Goal: Transaction & Acquisition: Purchase product/service

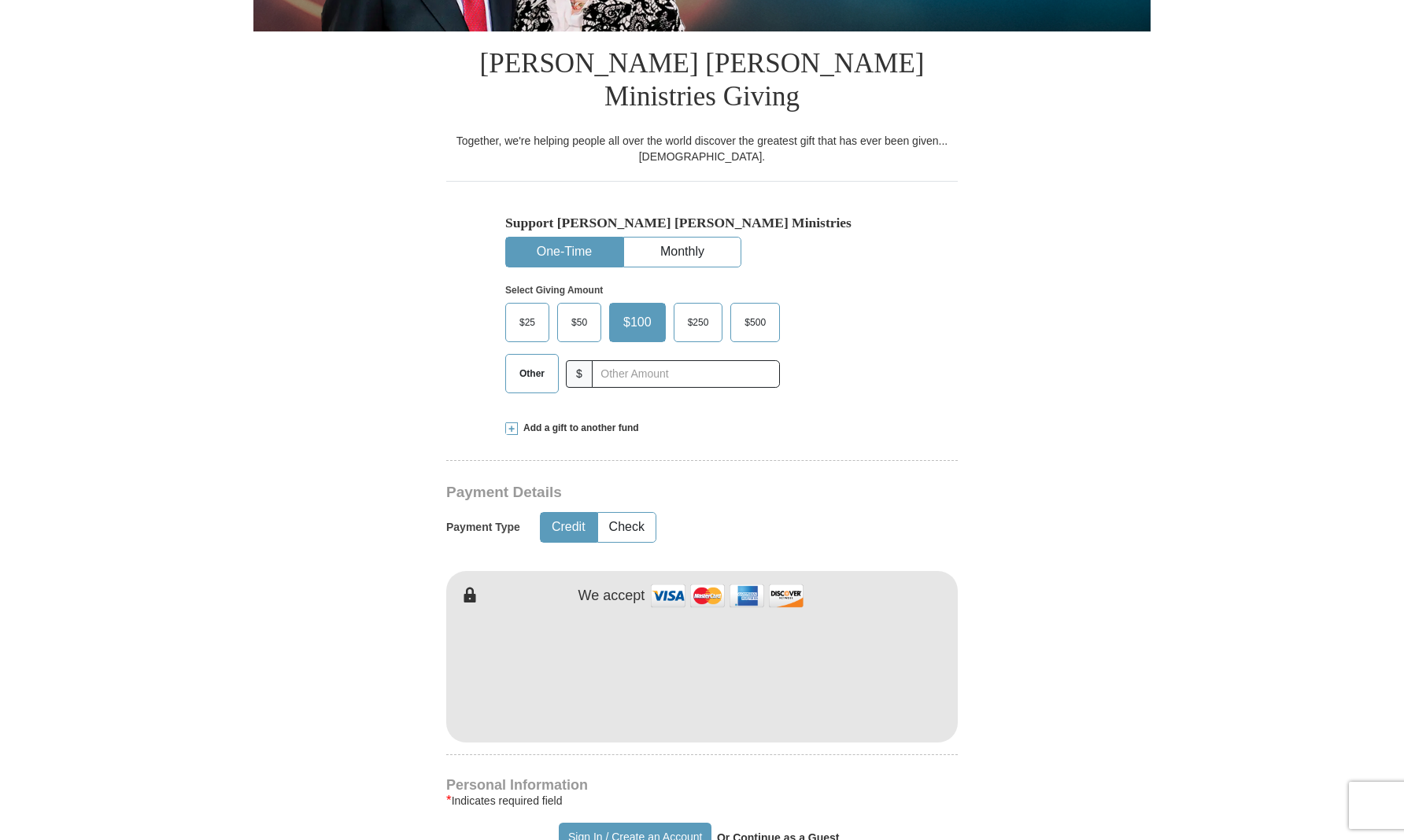
scroll to position [363, 0]
type input "[PERSON_NAME]"
type input "Rockwood"
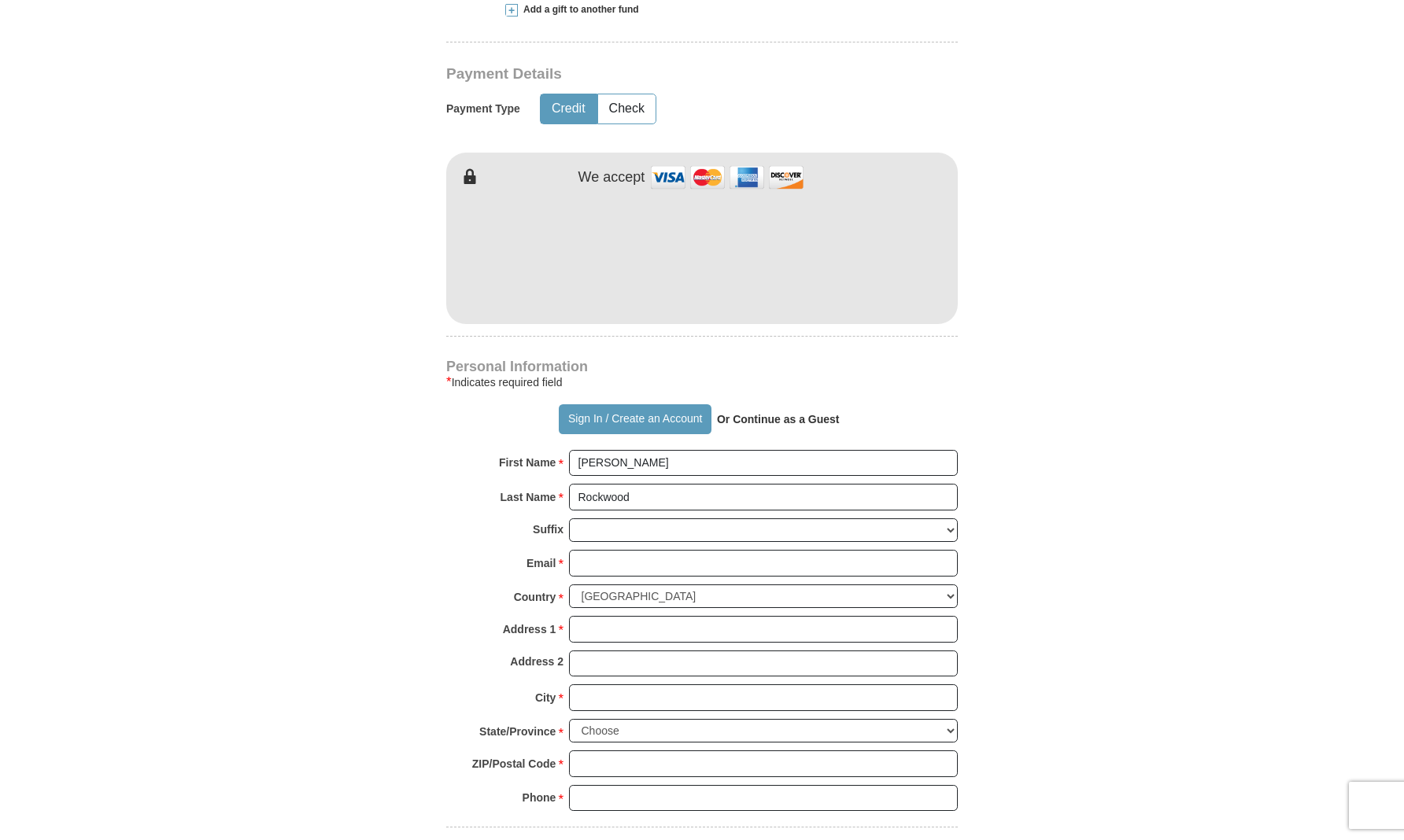
scroll to position [784, 0]
click at [1023, 317] on form "Already have an account? Sign in for faster giving. Don't have an account? Crea…" at bounding box center [702, 266] width 897 height 1973
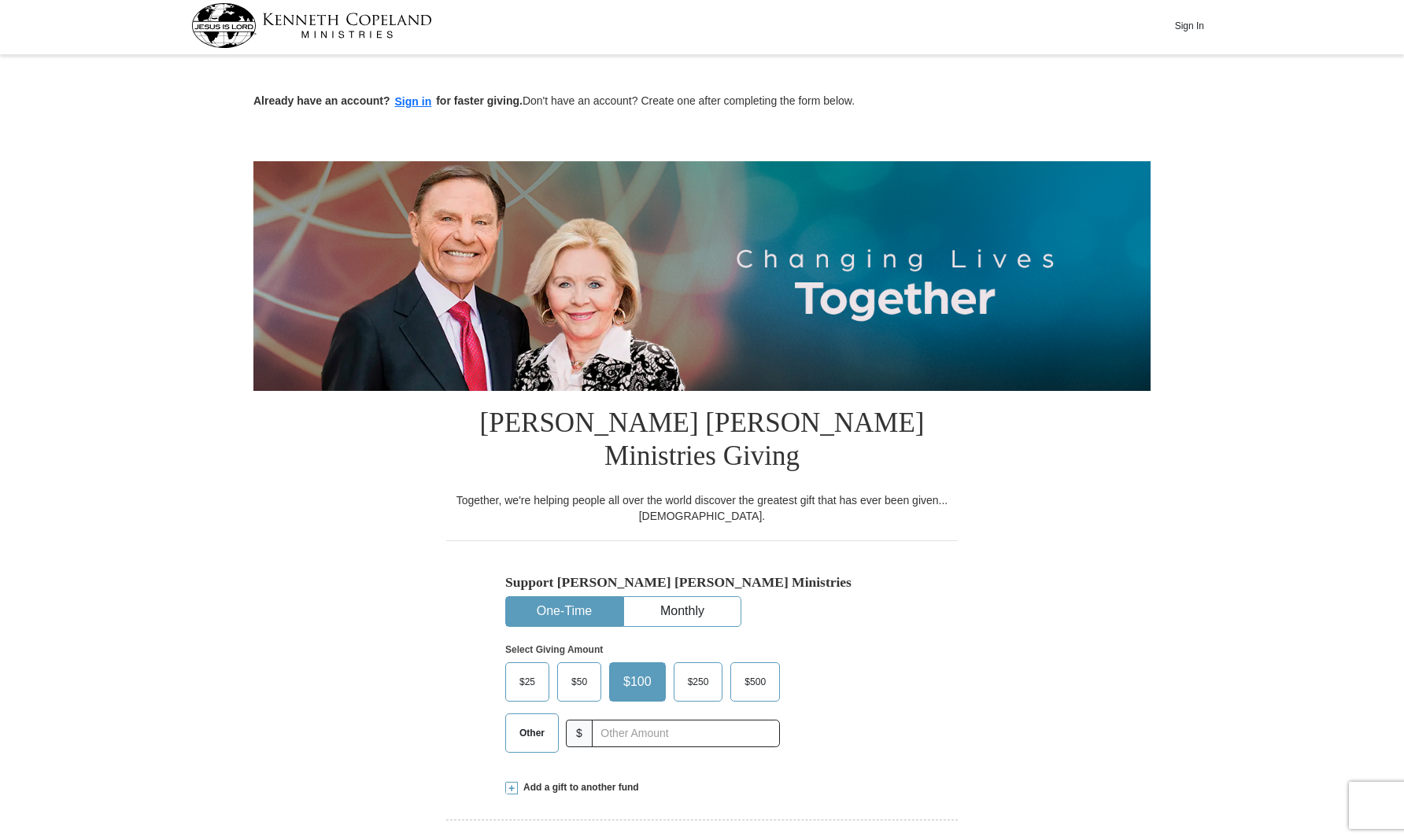
scroll to position [0, 0]
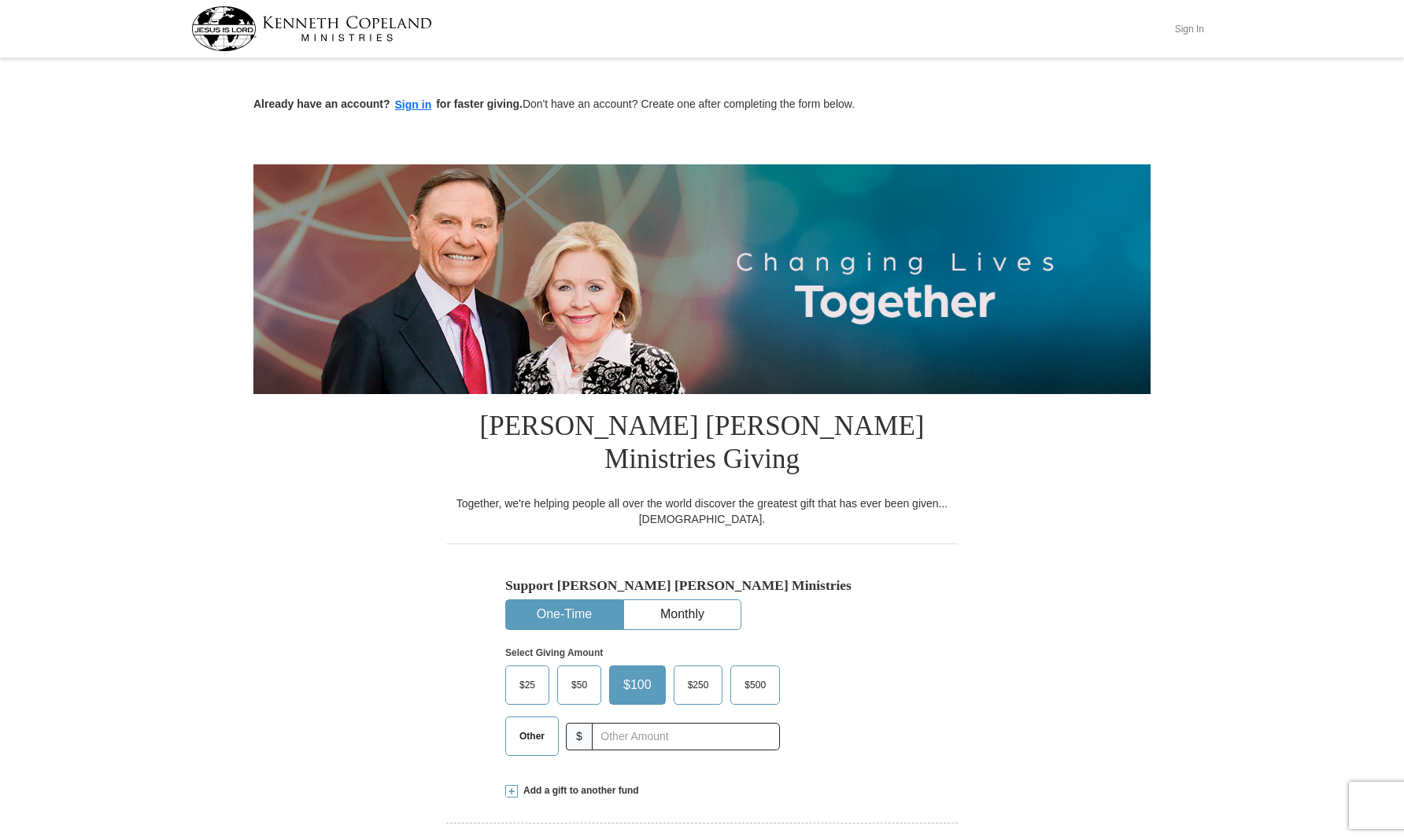
click at [1200, 24] on button "Sign In" at bounding box center [1189, 28] width 47 height 24
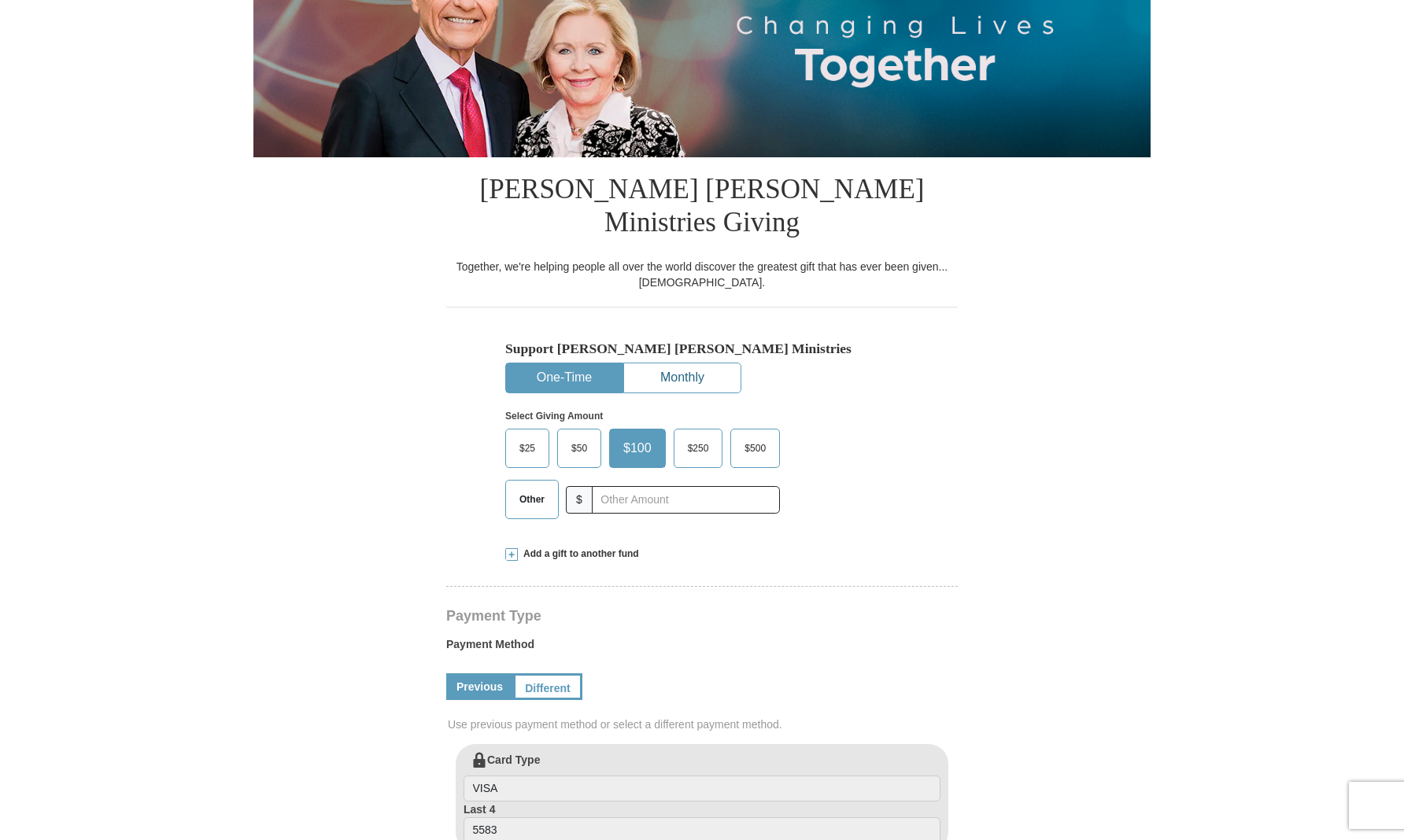
select select "MI"
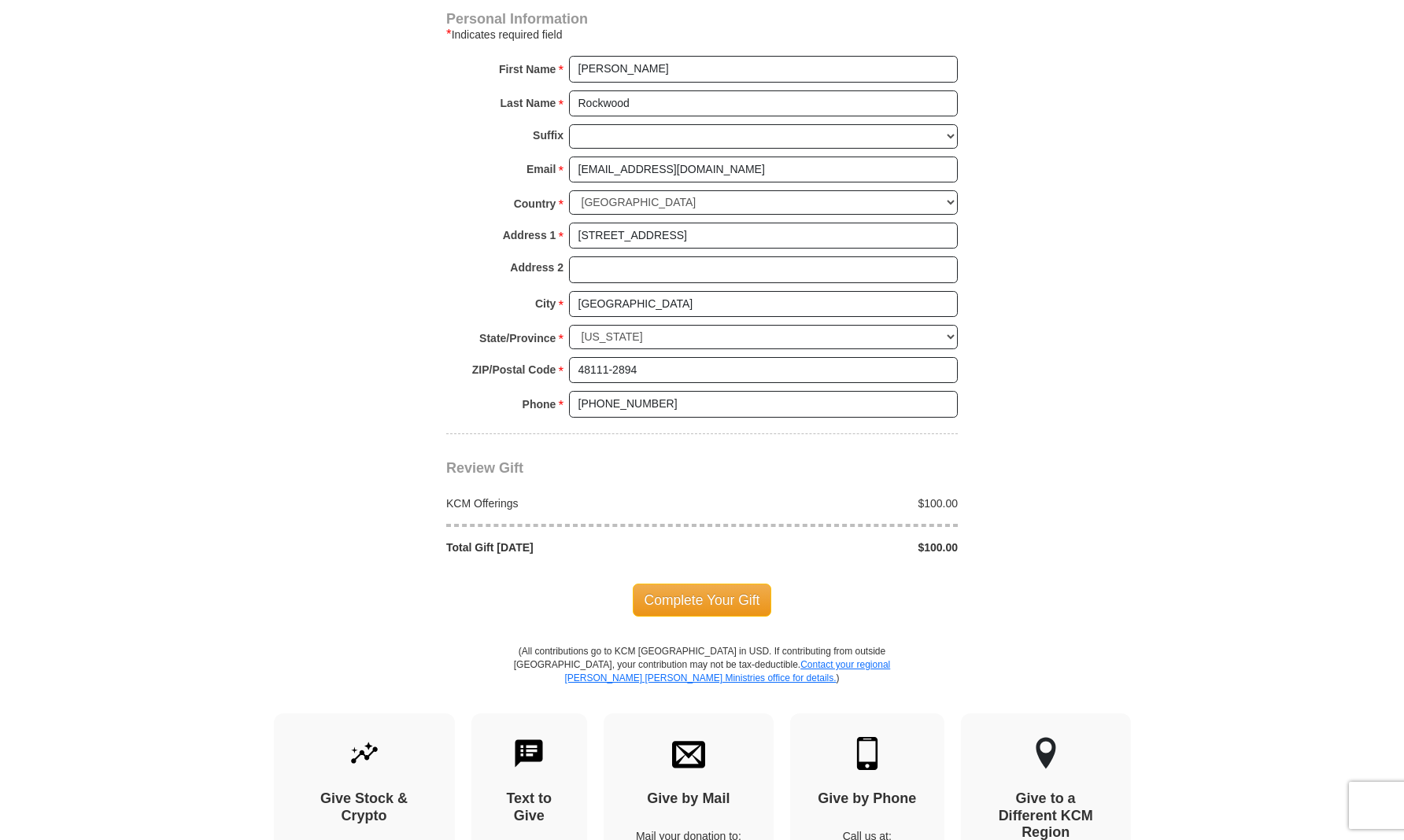
scroll to position [1107, 0]
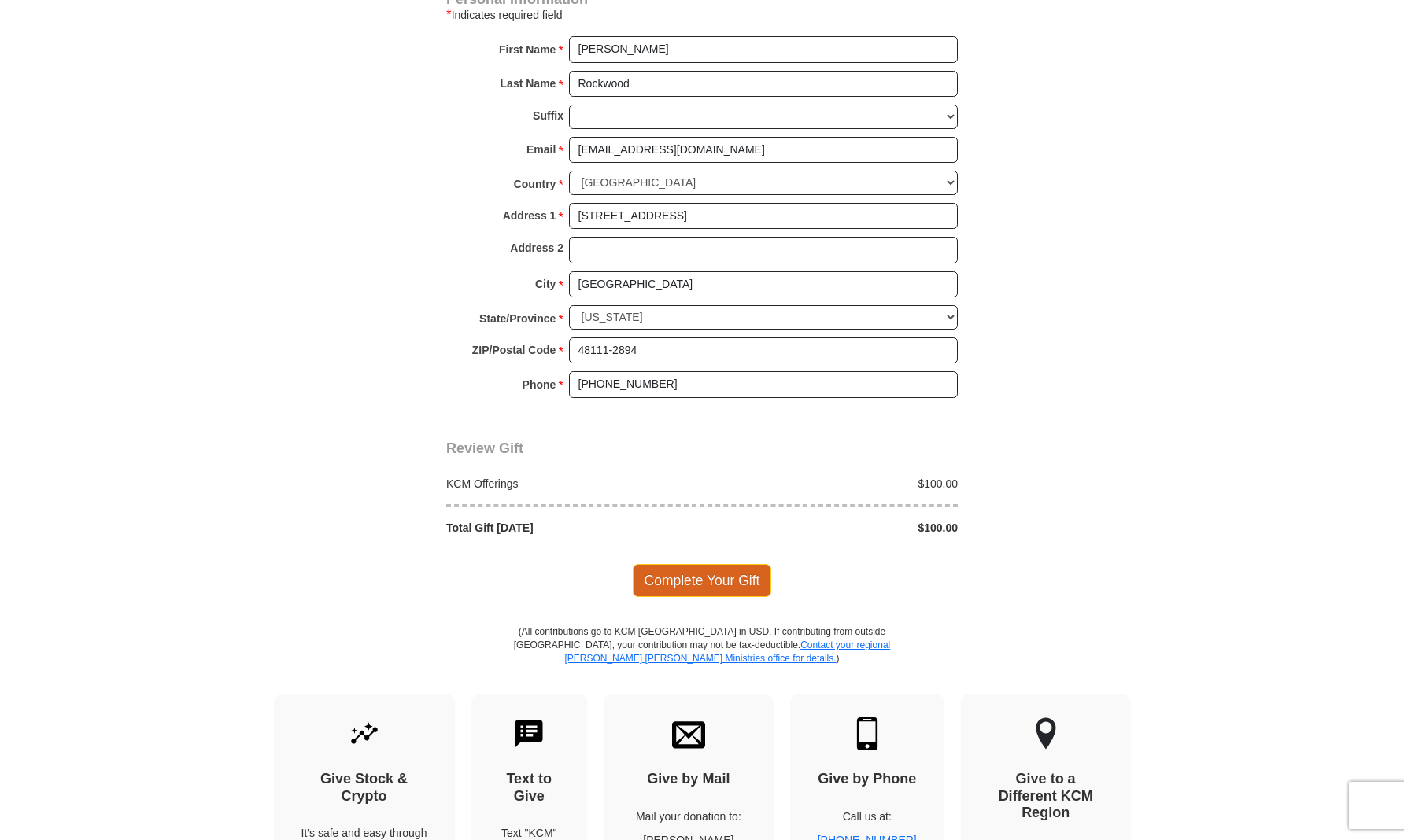
click at [693, 564] on span "Complete Your Gift" at bounding box center [702, 581] width 139 height 33
